Goal: Navigation & Orientation: Find specific page/section

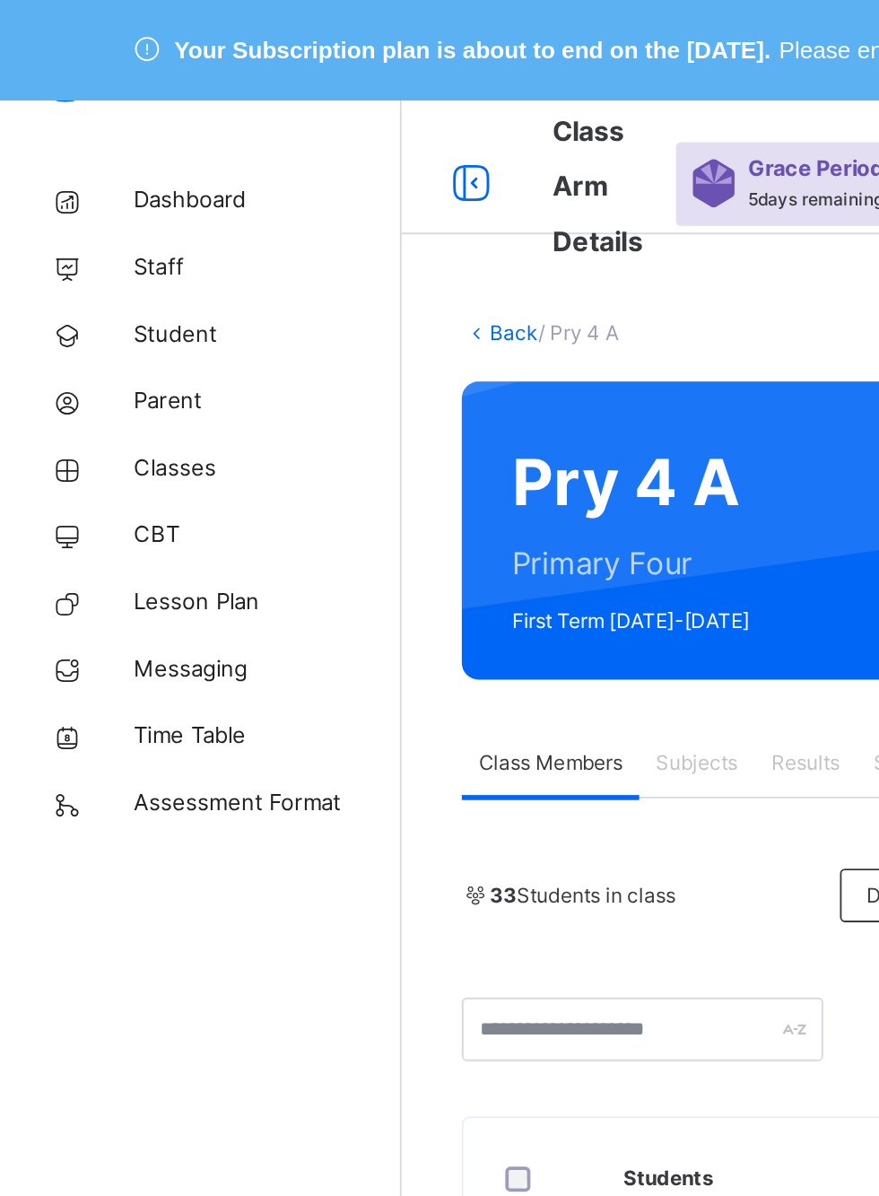
click at [102, 248] on span "Classes" at bounding box center [144, 251] width 144 height 18
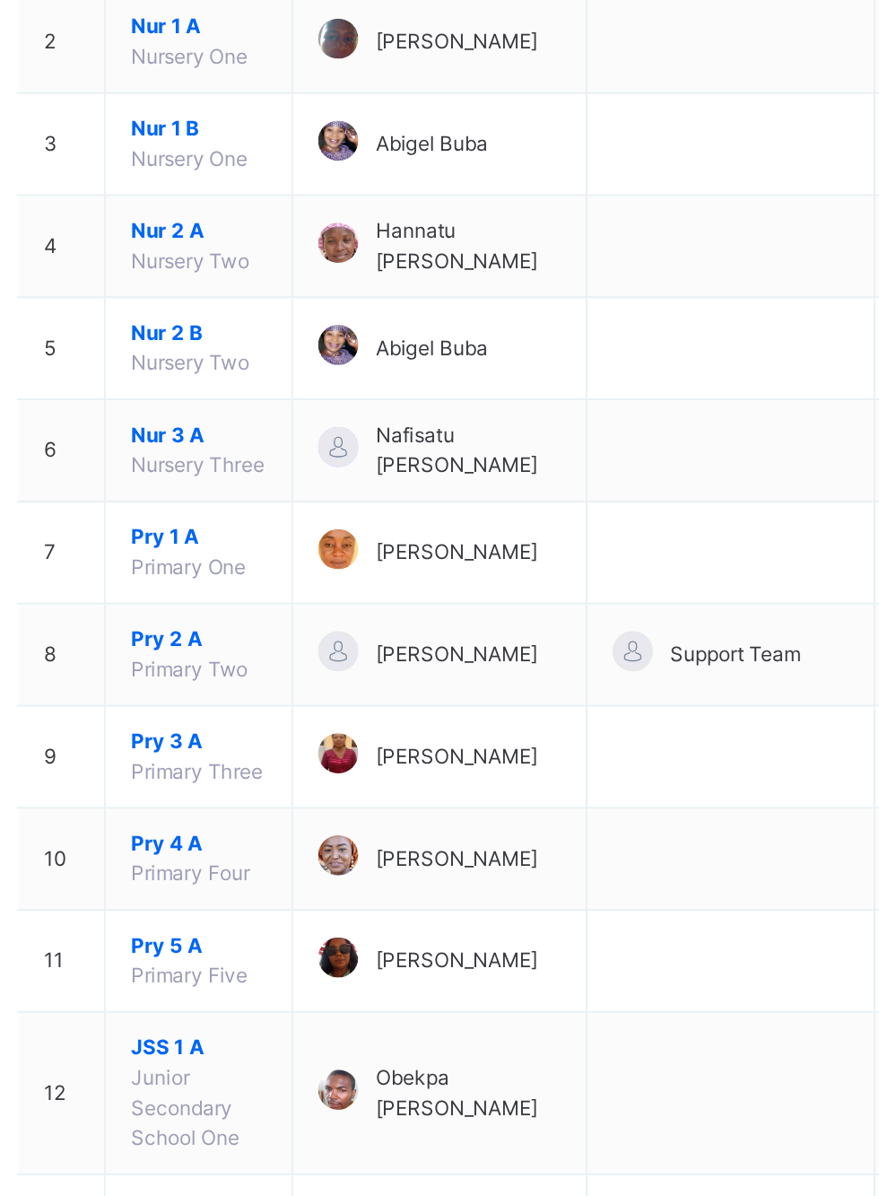
click at [326, 884] on span "Pry 5 A" at bounding box center [345, 892] width 73 height 16
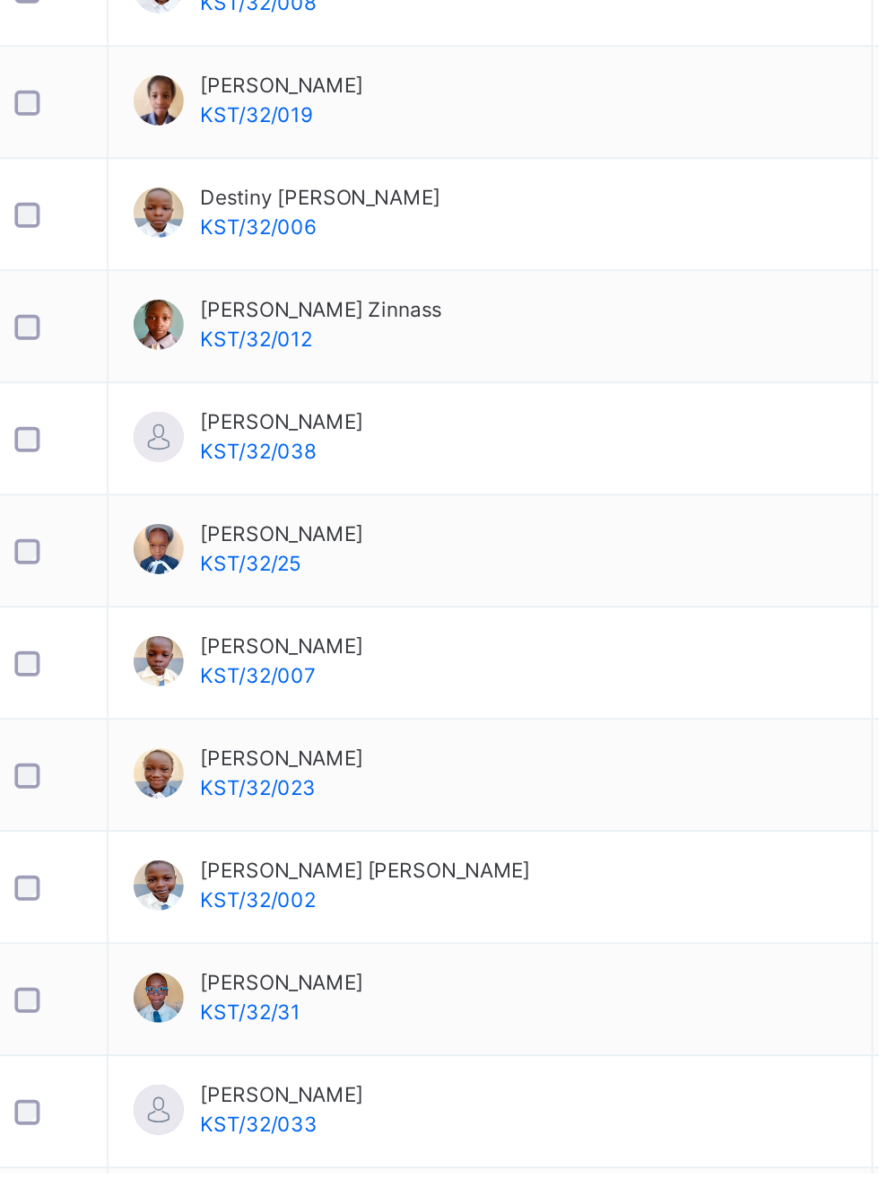
scroll to position [492, 0]
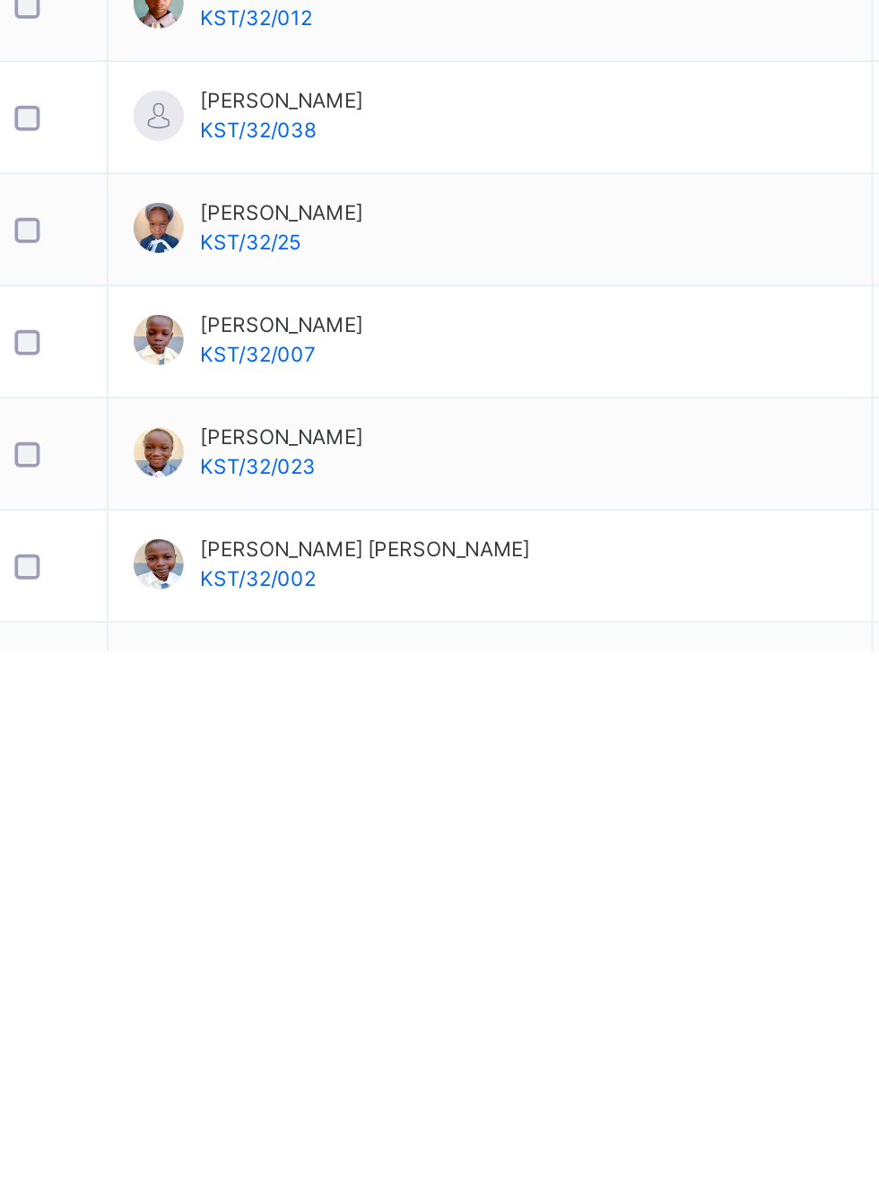
scroll to position [556, 0]
